Goal: Information Seeking & Learning: Find specific fact

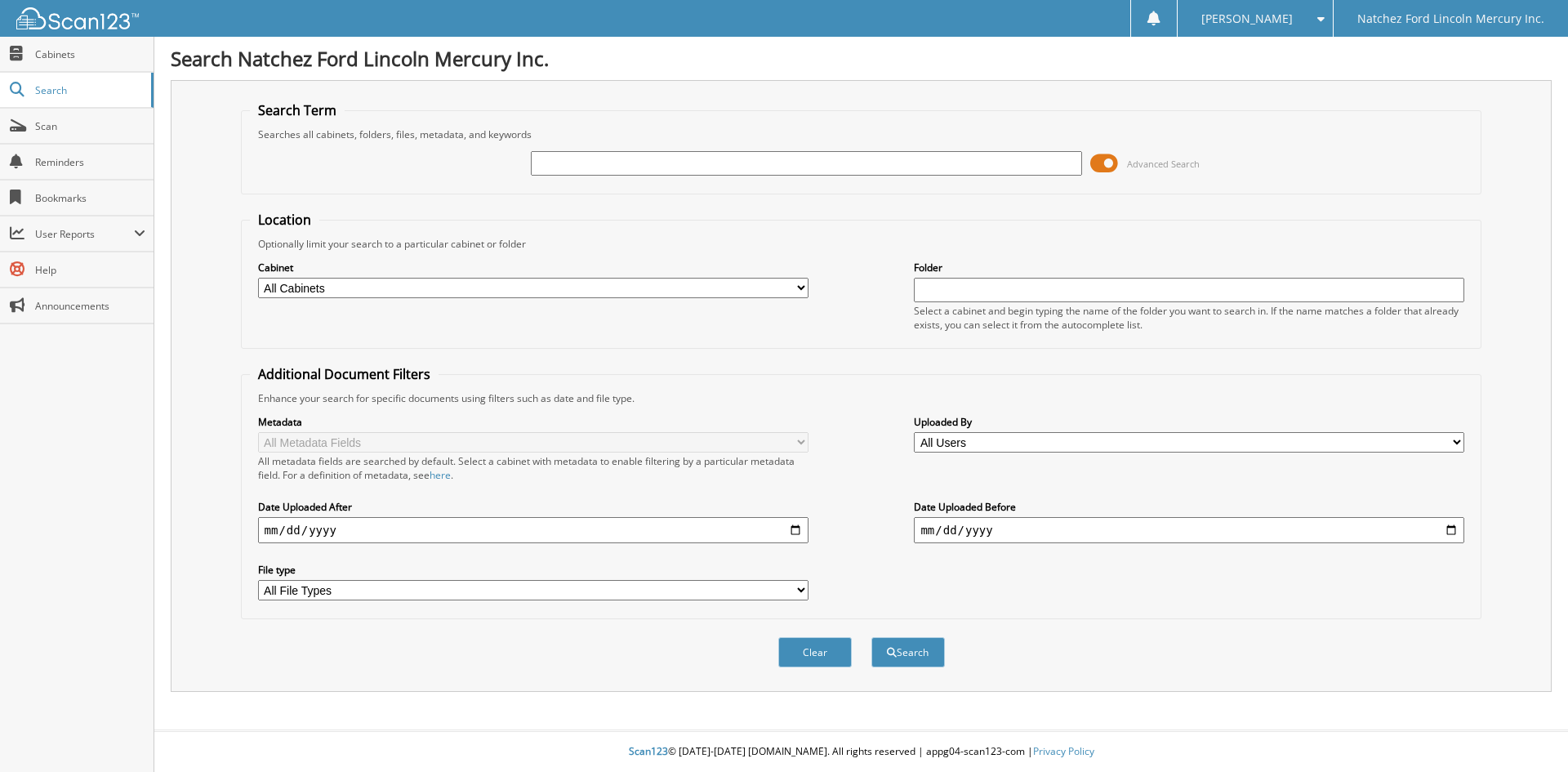
click at [676, 158] on input "text" at bounding box center [806, 163] width 550 height 25
type input "cg2126b"
click at [897, 653] on button "Search" at bounding box center [907, 652] width 74 height 30
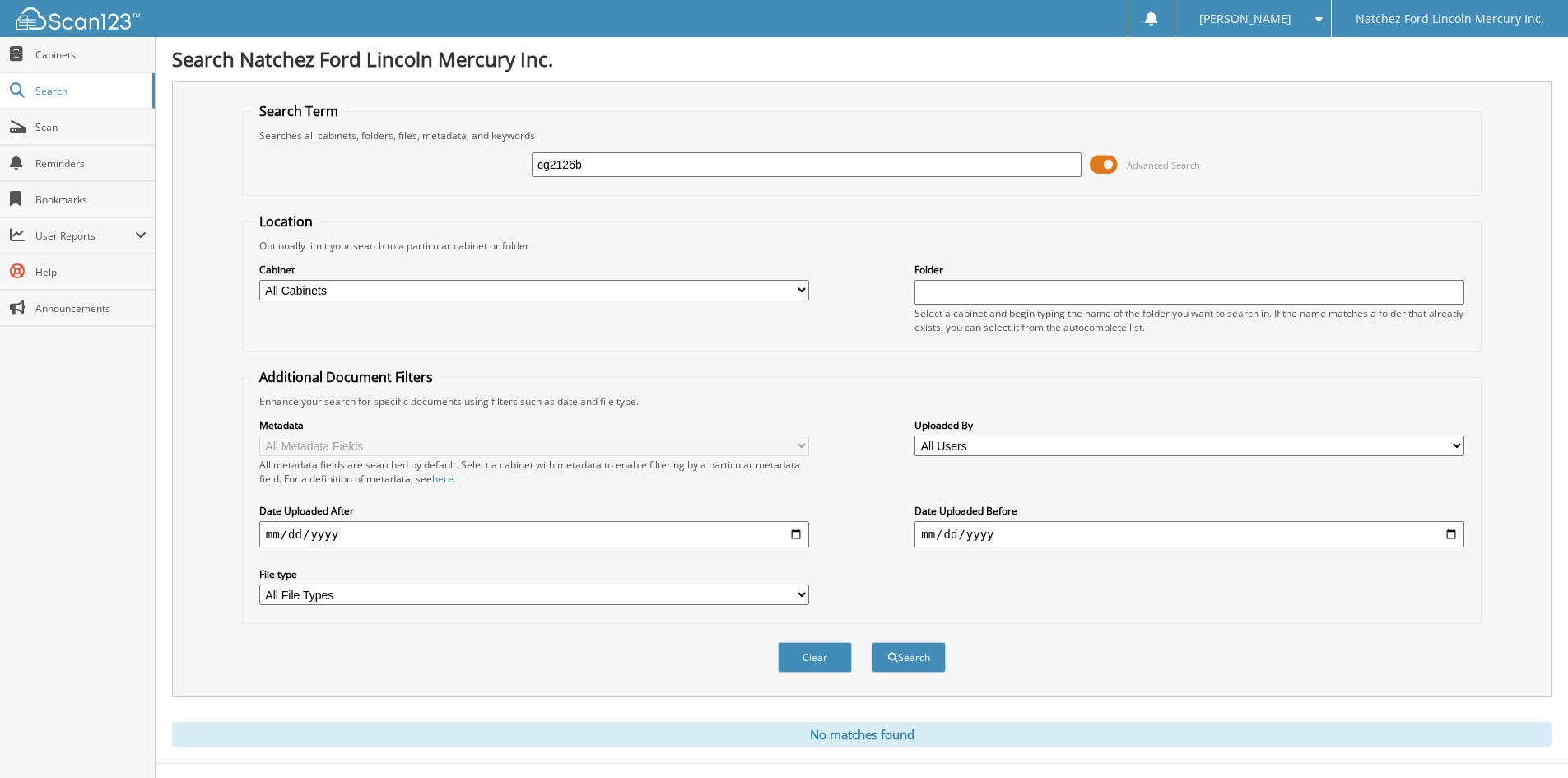
scroll to position [28, 0]
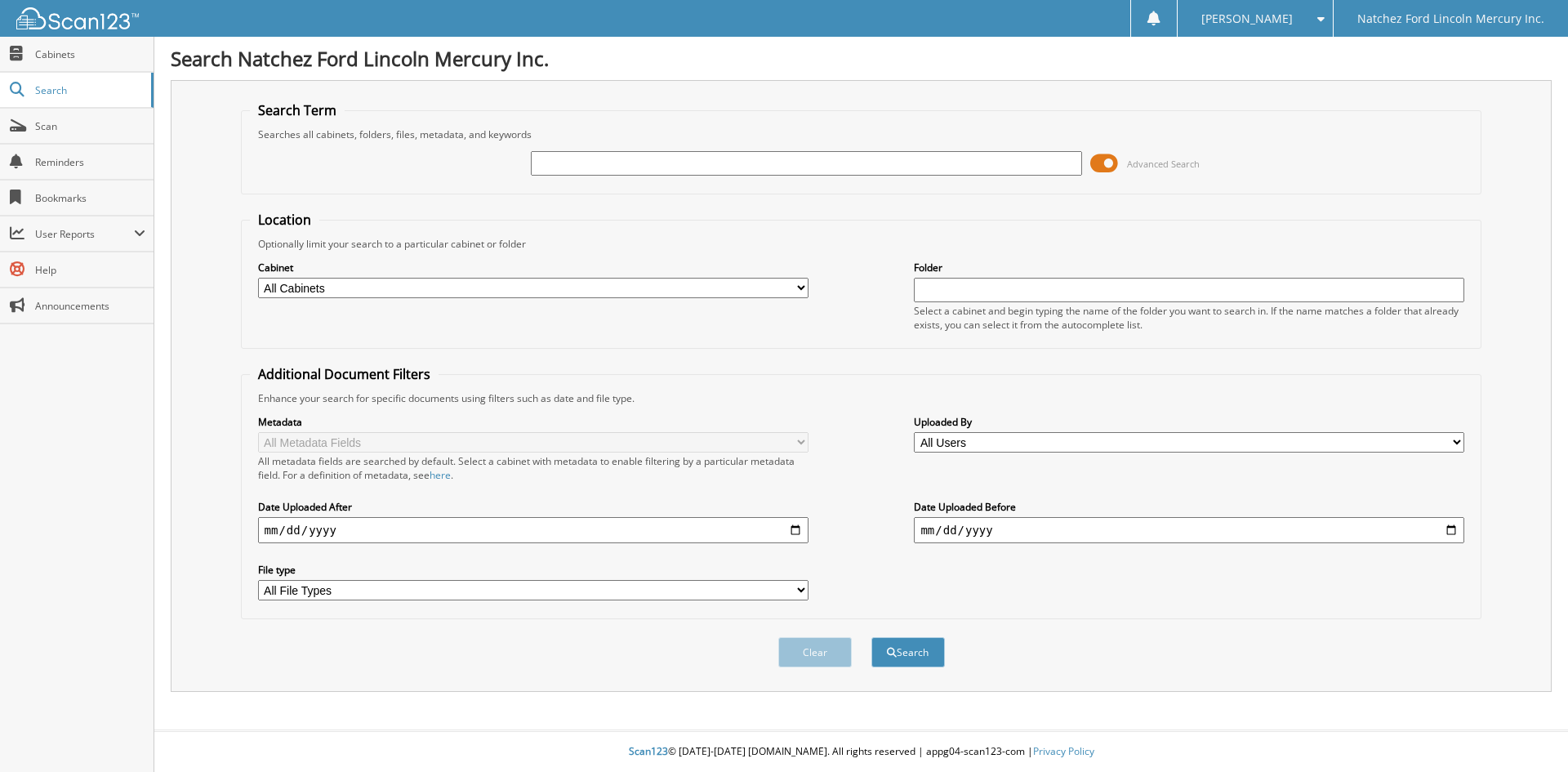
click at [550, 164] on input "text" at bounding box center [806, 163] width 550 height 25
type input "cglg1663"
click at [932, 661] on button "Search" at bounding box center [907, 652] width 74 height 30
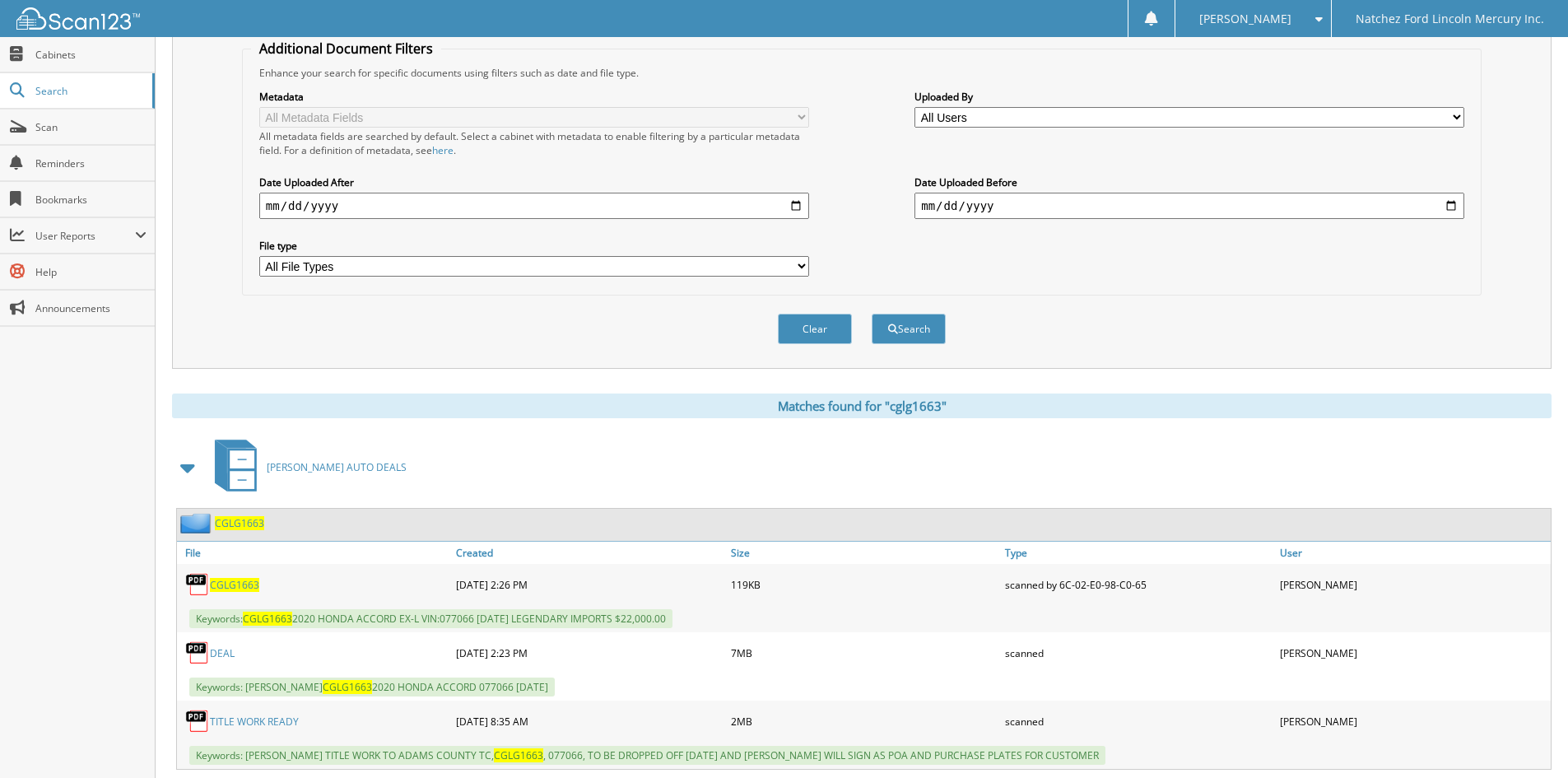
scroll to position [412, 0]
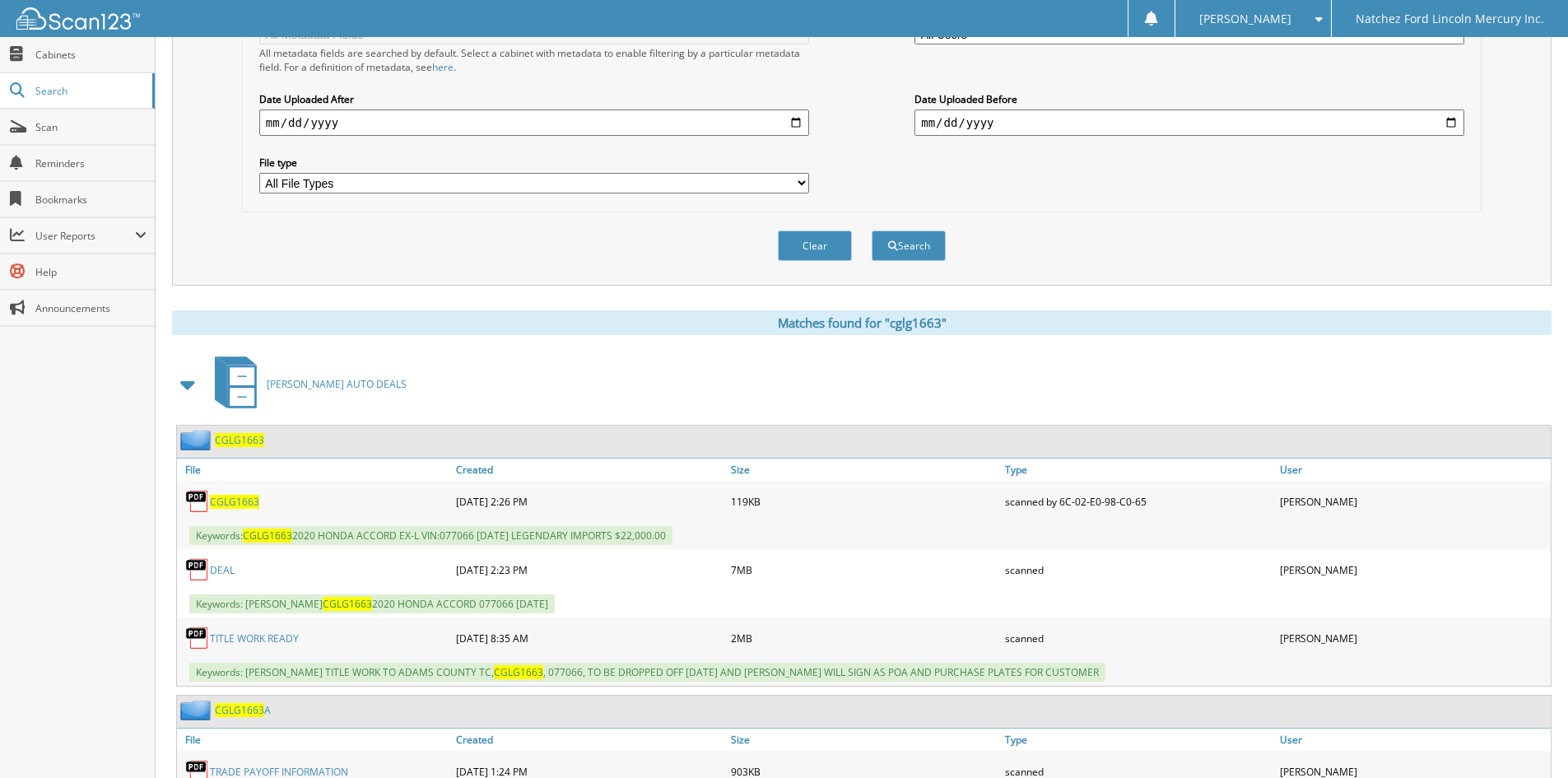
click at [226, 572] on link "DEAL" at bounding box center [222, 570] width 25 height 14
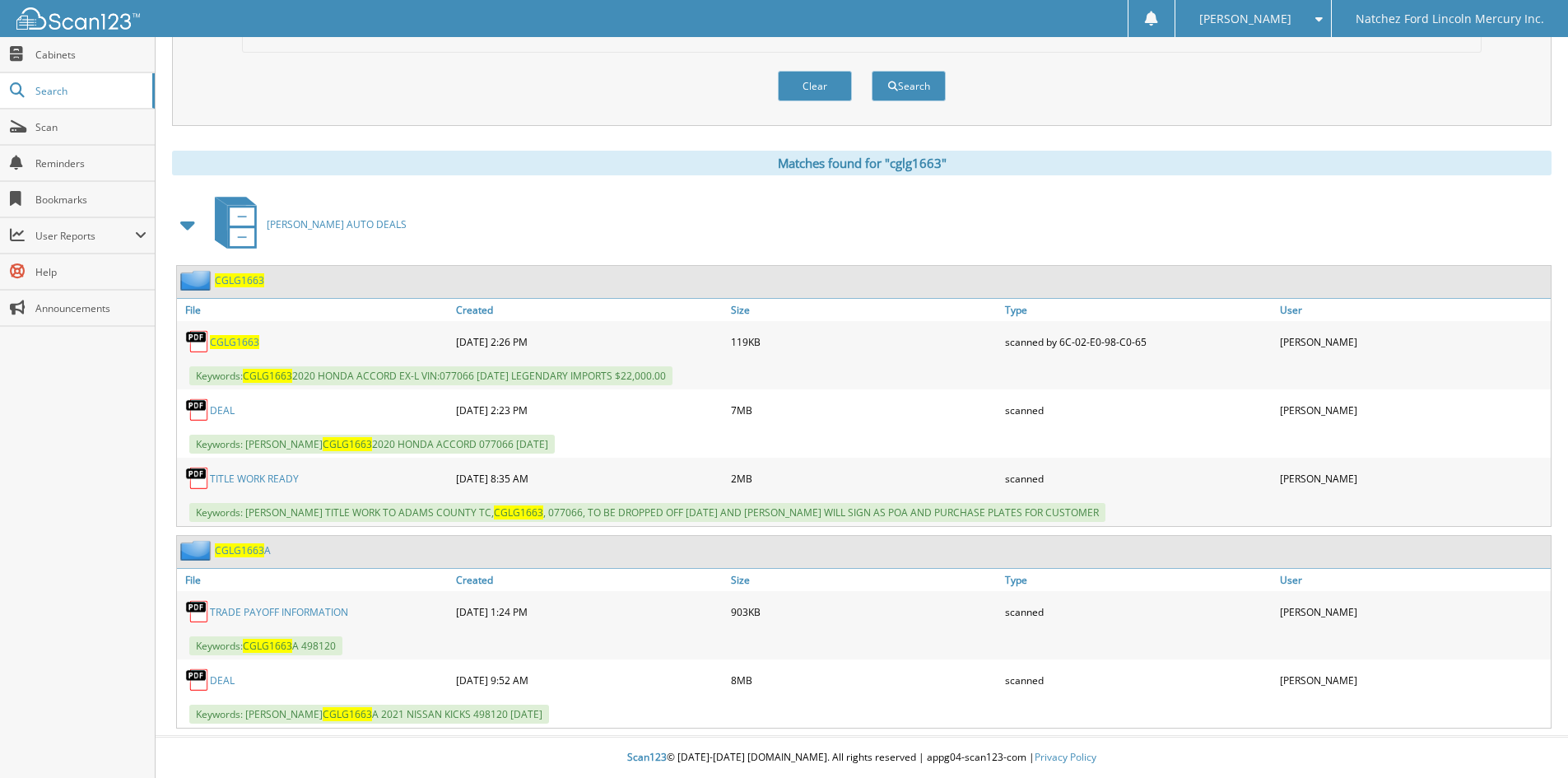
scroll to position [490, 0]
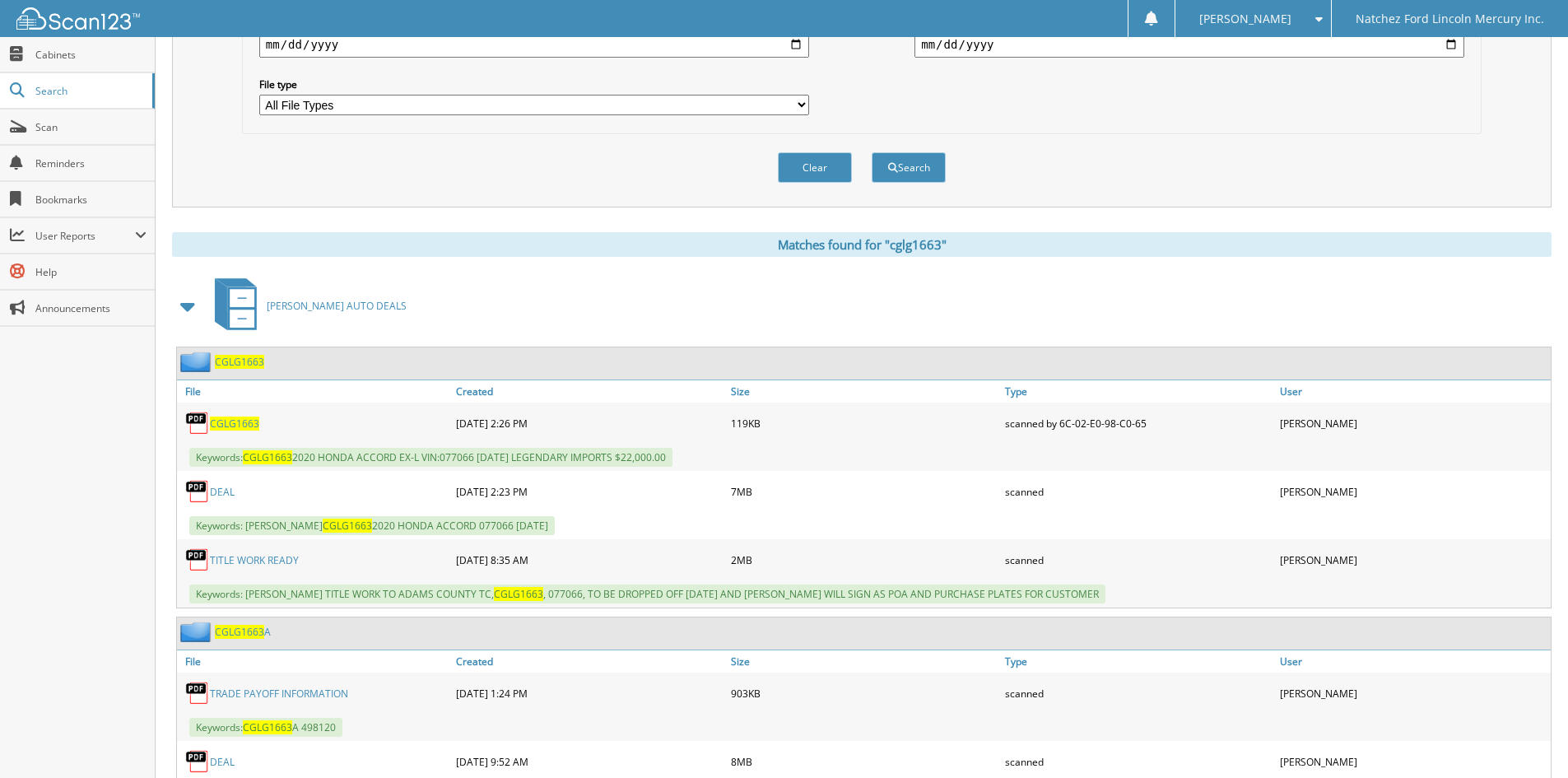
click at [221, 495] on link "DEAL" at bounding box center [222, 491] width 25 height 14
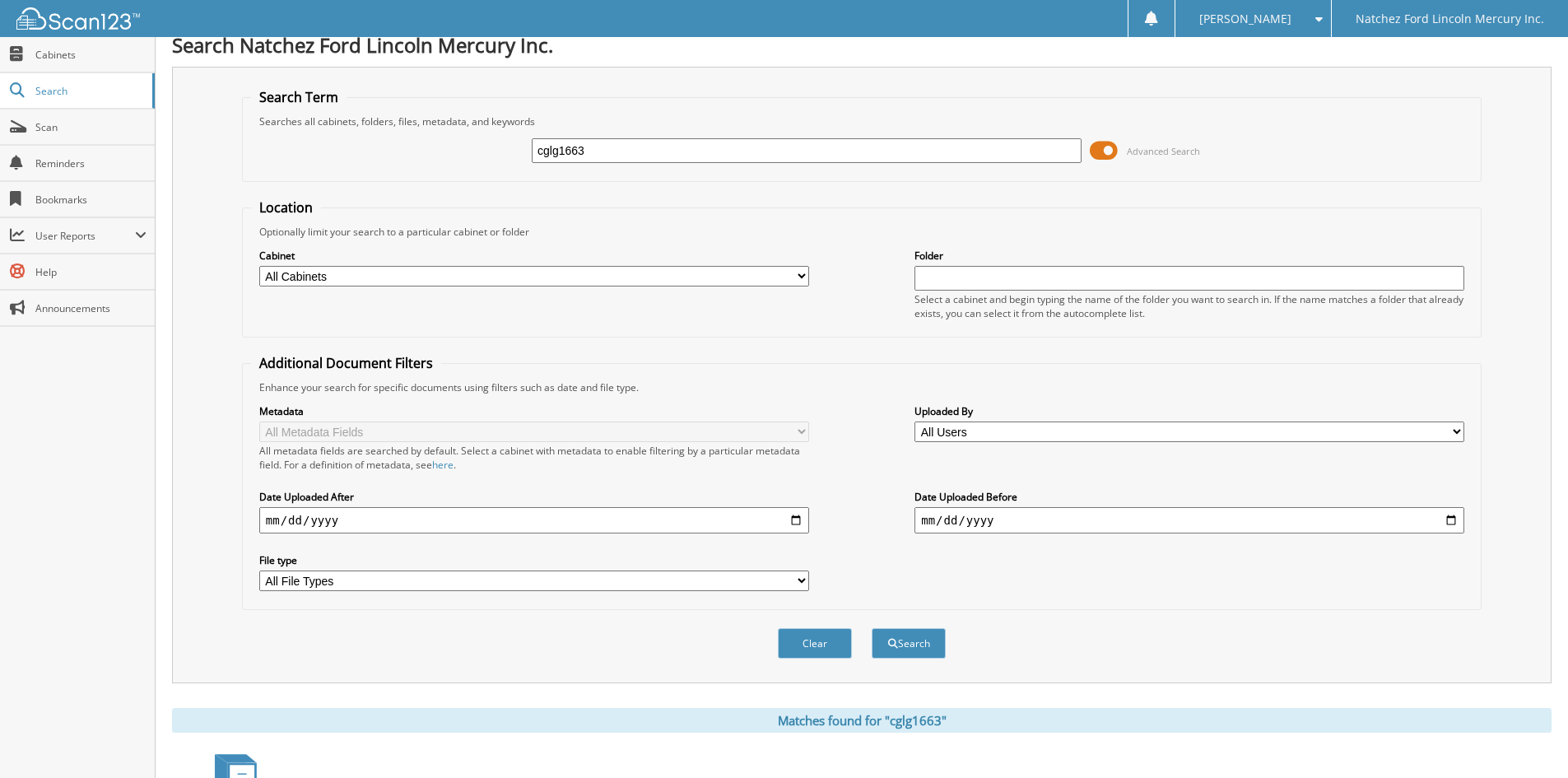
scroll to position [0, 0]
